Goal: Task Accomplishment & Management: Use online tool/utility

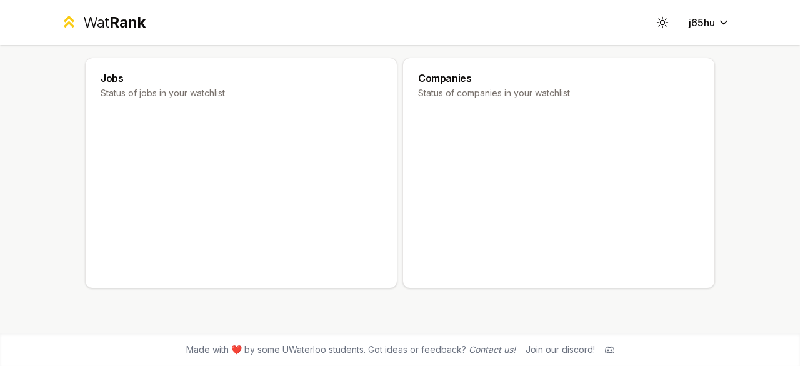
click at [101, 23] on div "Wat Rank" at bounding box center [114, 22] width 62 height 20
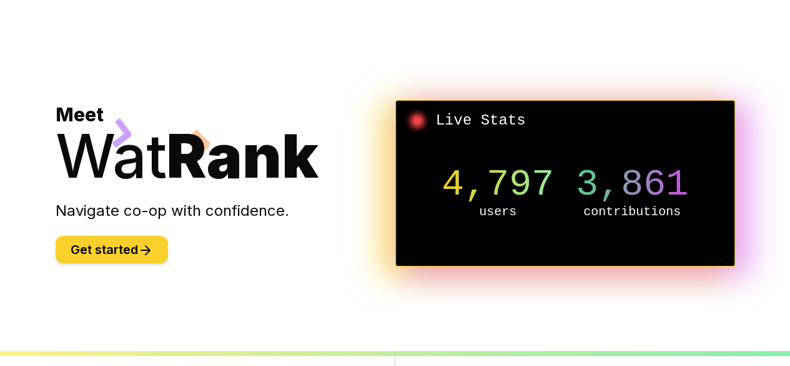
click at [123, 251] on button "Get started" at bounding box center [112, 249] width 112 height 27
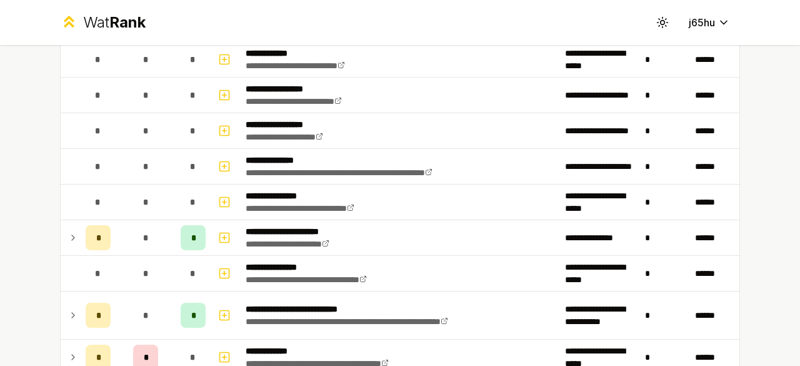
scroll to position [312, 0]
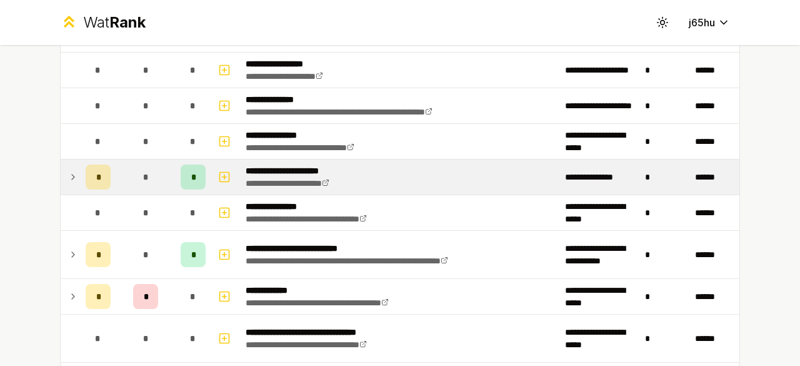
click at [81, 166] on td "*" at bounding box center [98, 176] width 35 height 35
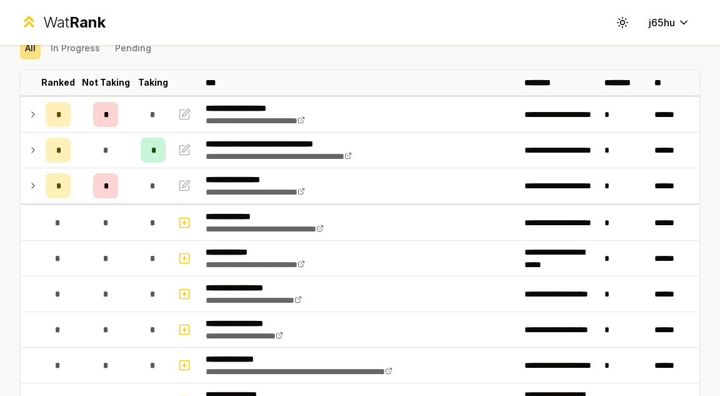
scroll to position [0, 0]
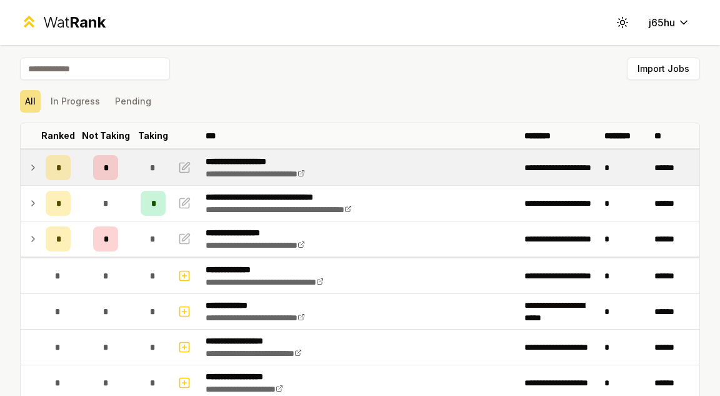
click at [36, 162] on icon at bounding box center [33, 167] width 10 height 15
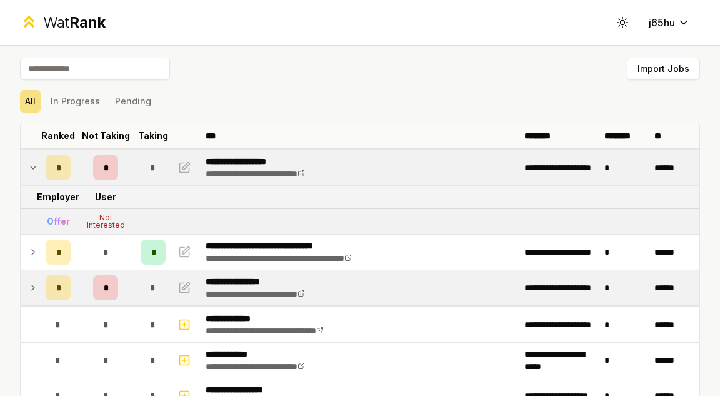
click at [34, 291] on icon at bounding box center [33, 287] width 10 height 15
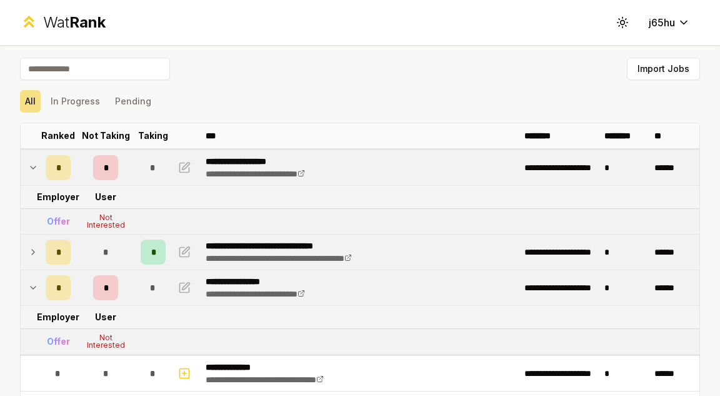
click at [38, 249] on td at bounding box center [31, 251] width 20 height 35
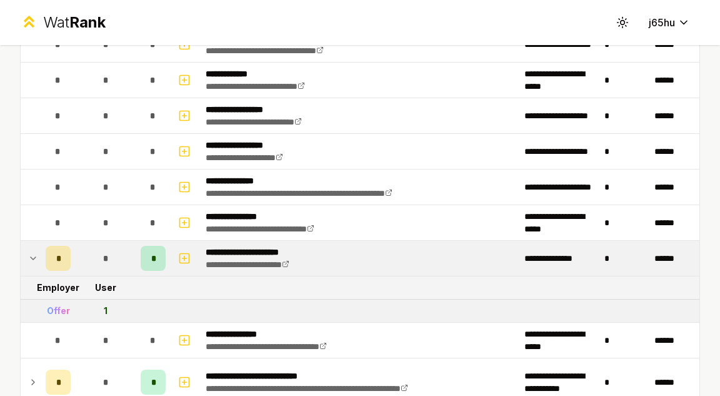
scroll to position [500, 0]
